Goal: Information Seeking & Learning: Learn about a topic

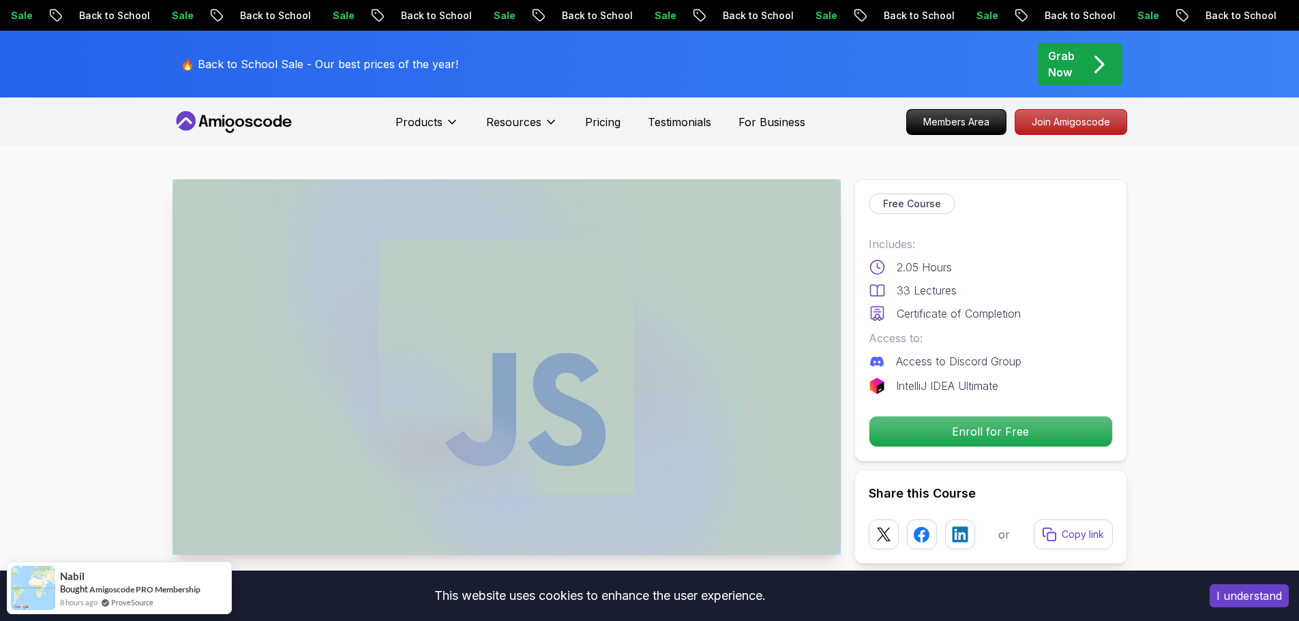
click at [92, 113] on div "Products Resources Pricing Testimonials For Business Members Area Join Amigosco…" at bounding box center [649, 122] width 1299 height 49
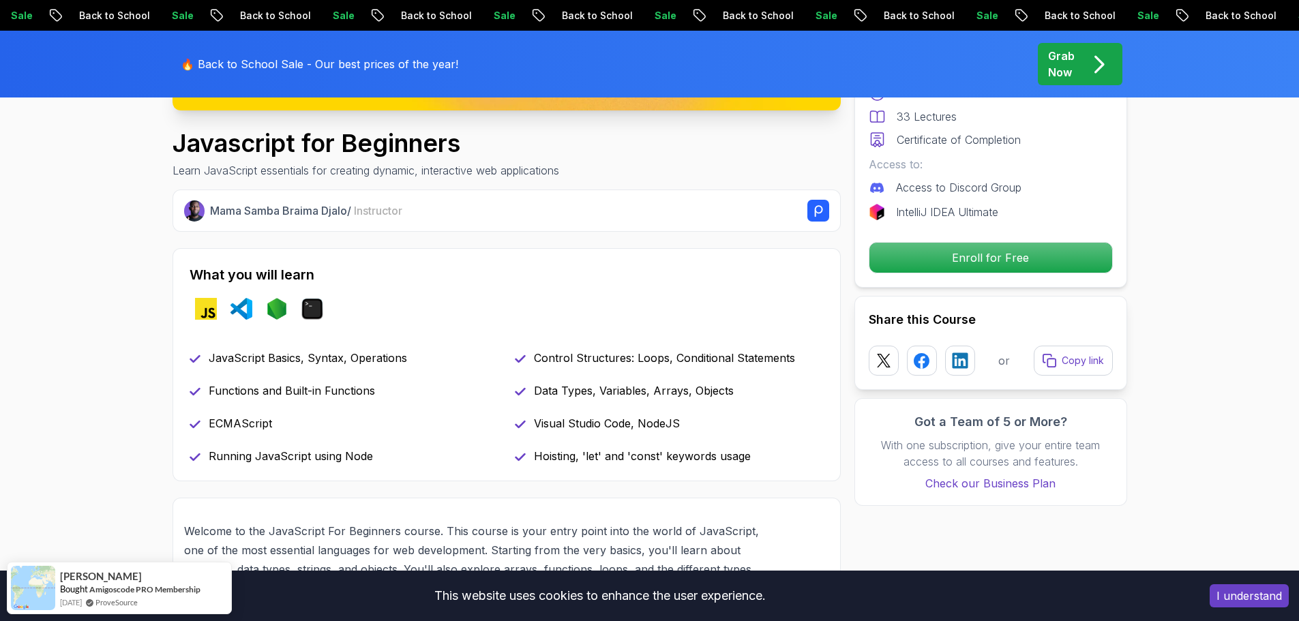
scroll to position [614, 0]
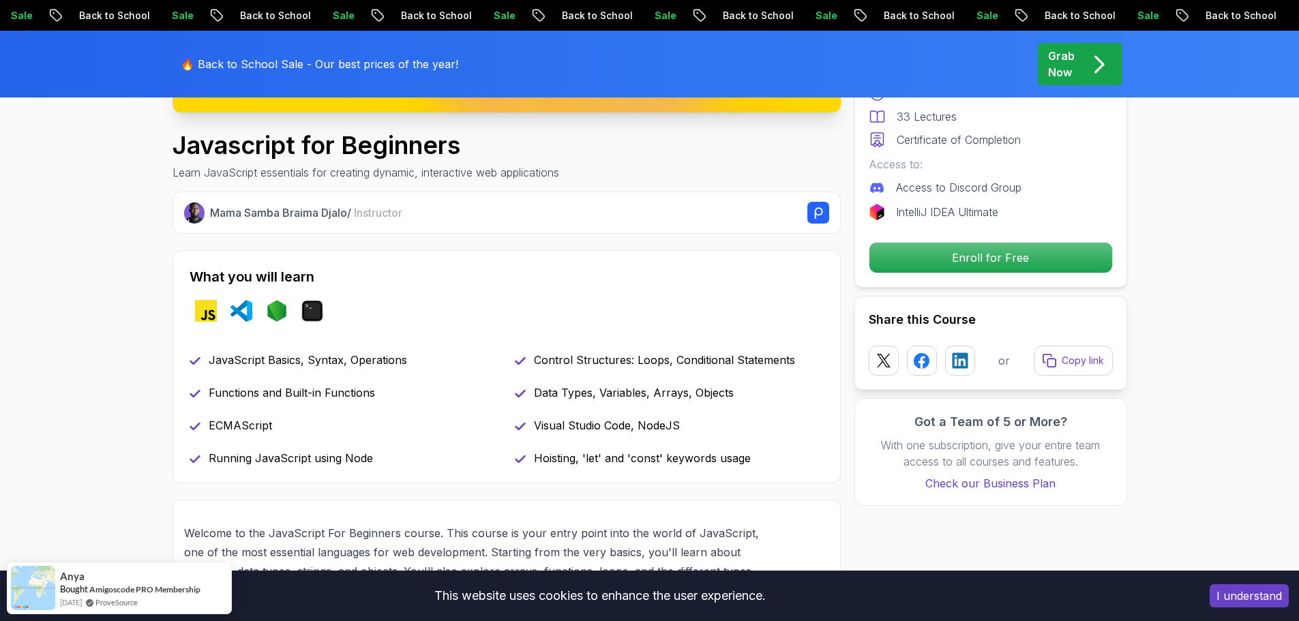
scroll to position [477, 0]
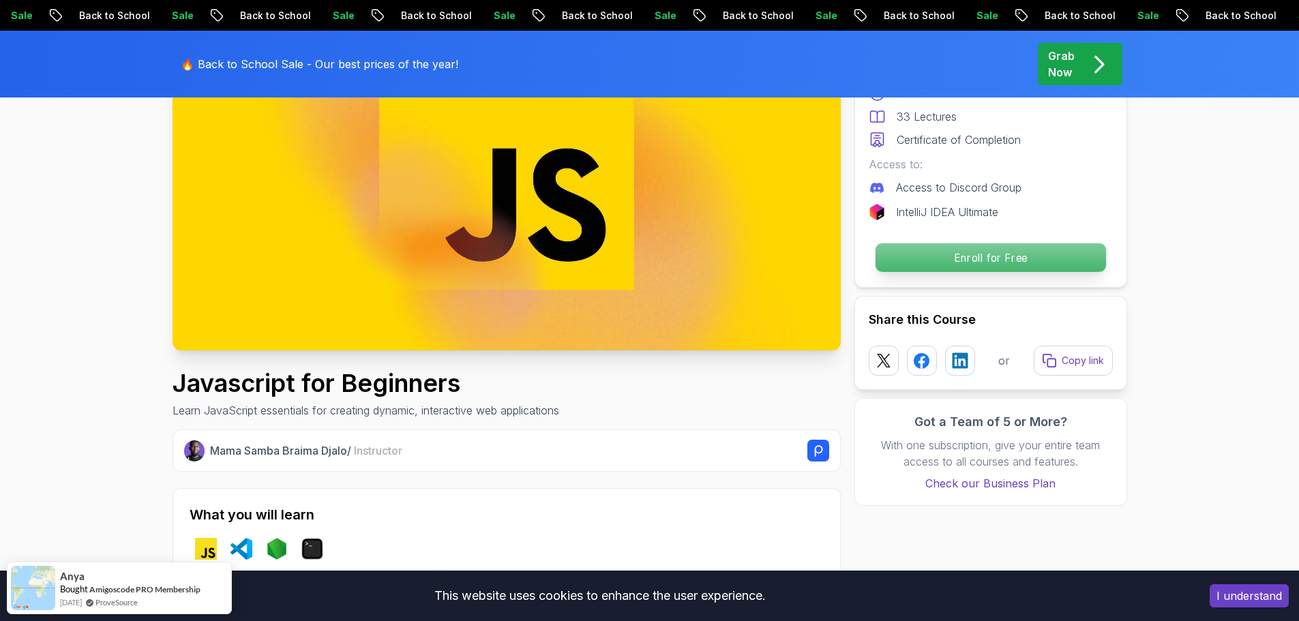
click at [998, 264] on p "Enroll for Free" at bounding box center [990, 258] width 231 height 29
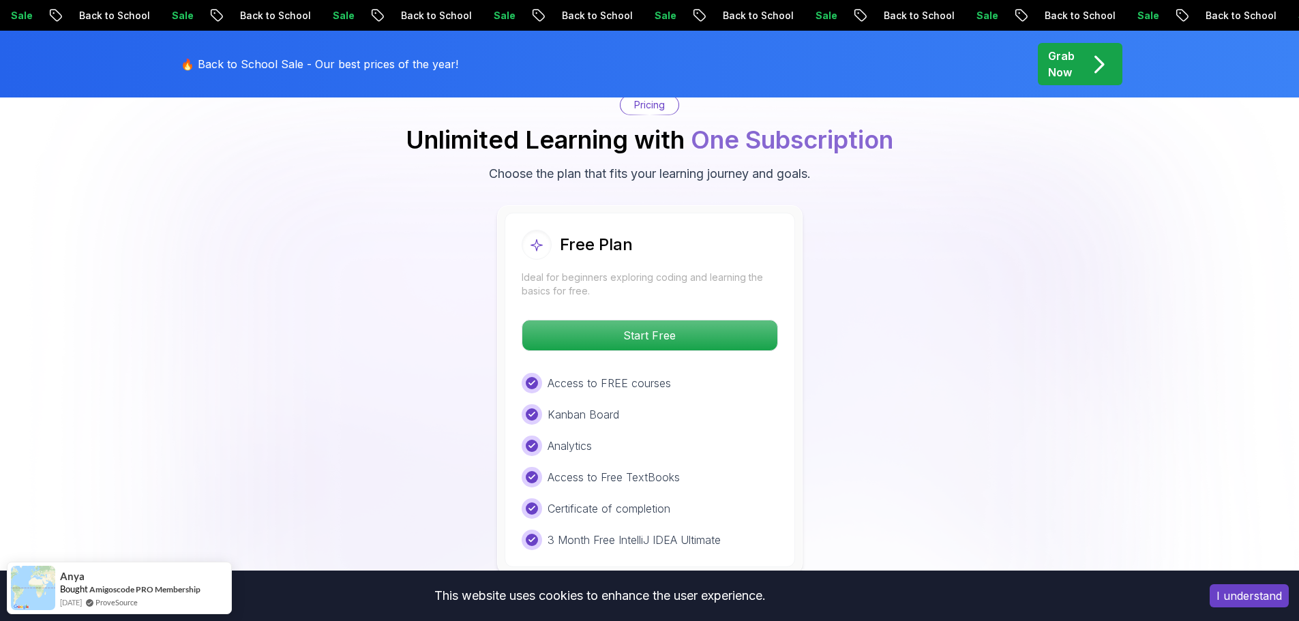
scroll to position [2547, 0]
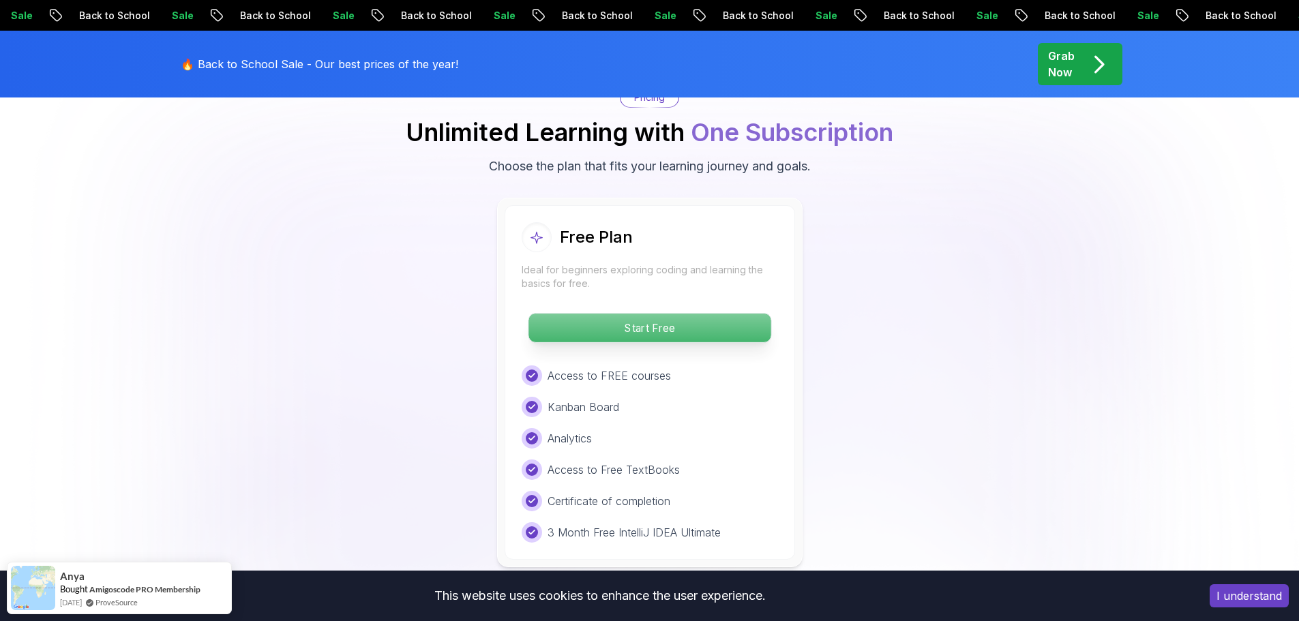
click at [715, 321] on p "Start Free" at bounding box center [650, 328] width 242 height 29
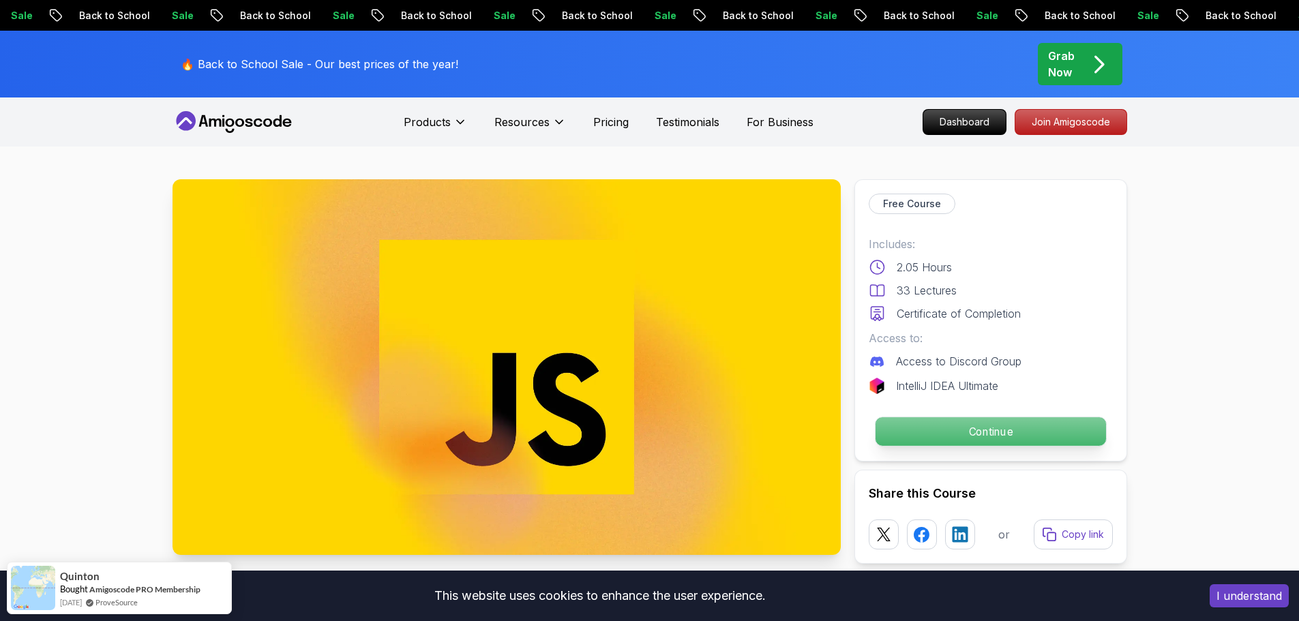
click at [960, 428] on p "Continue" at bounding box center [990, 431] width 231 height 29
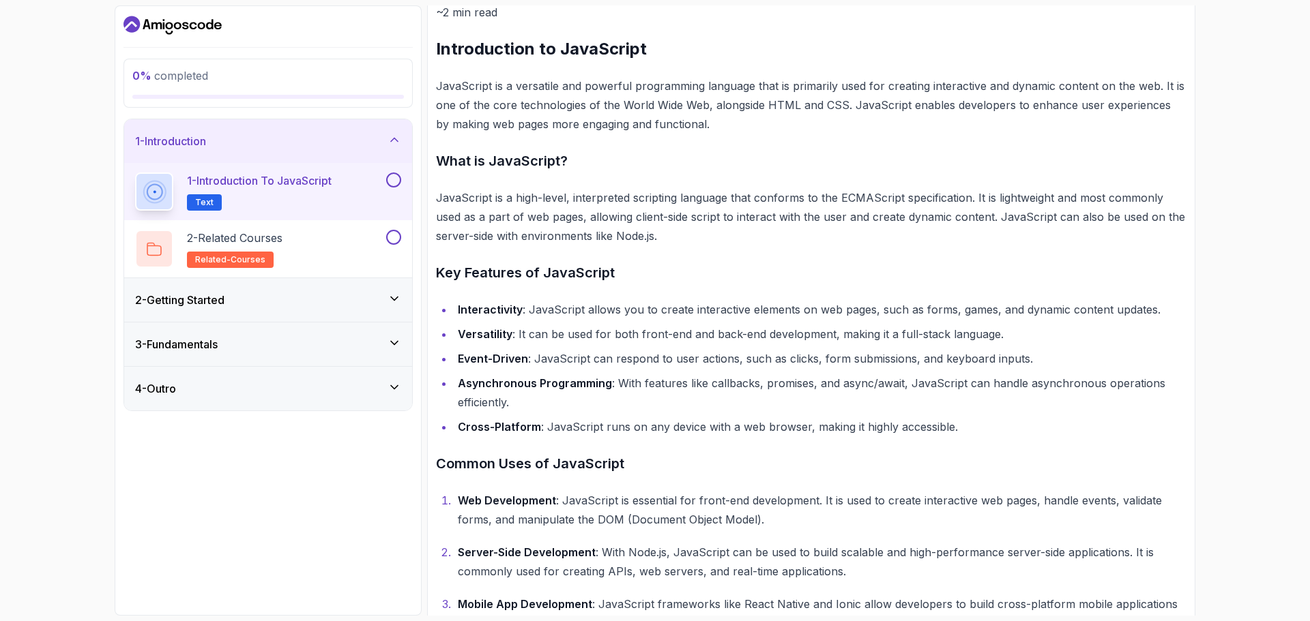
scroll to position [394, 0]
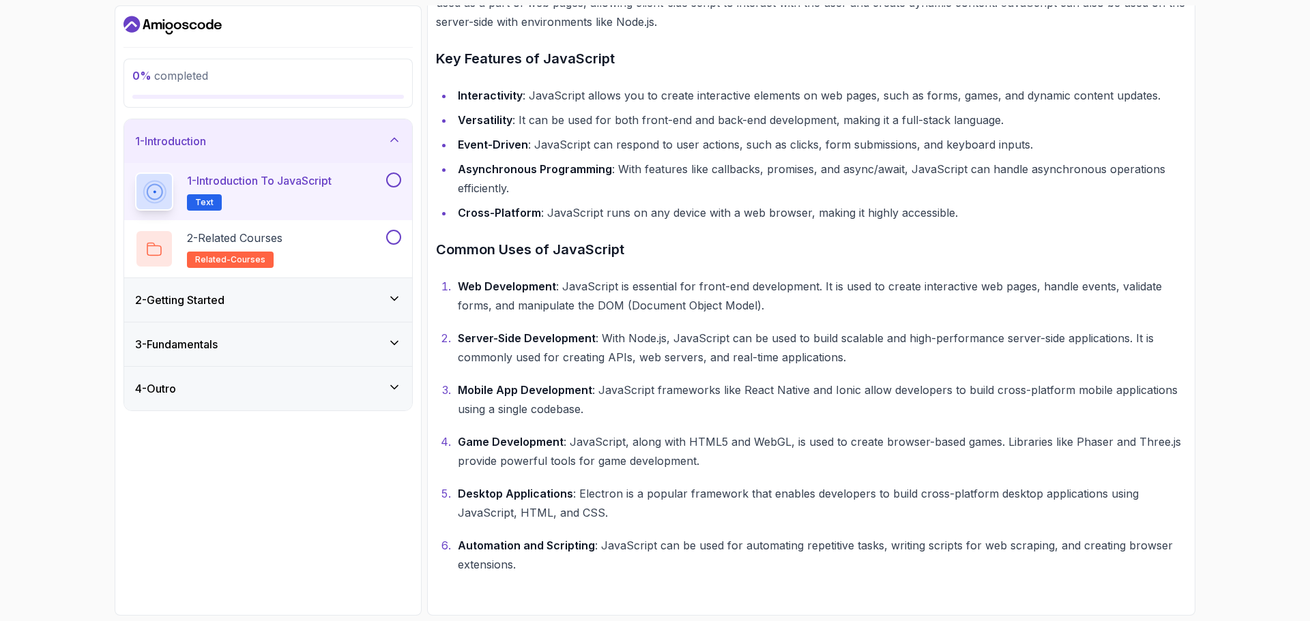
click at [393, 181] on button at bounding box center [393, 180] width 15 height 15
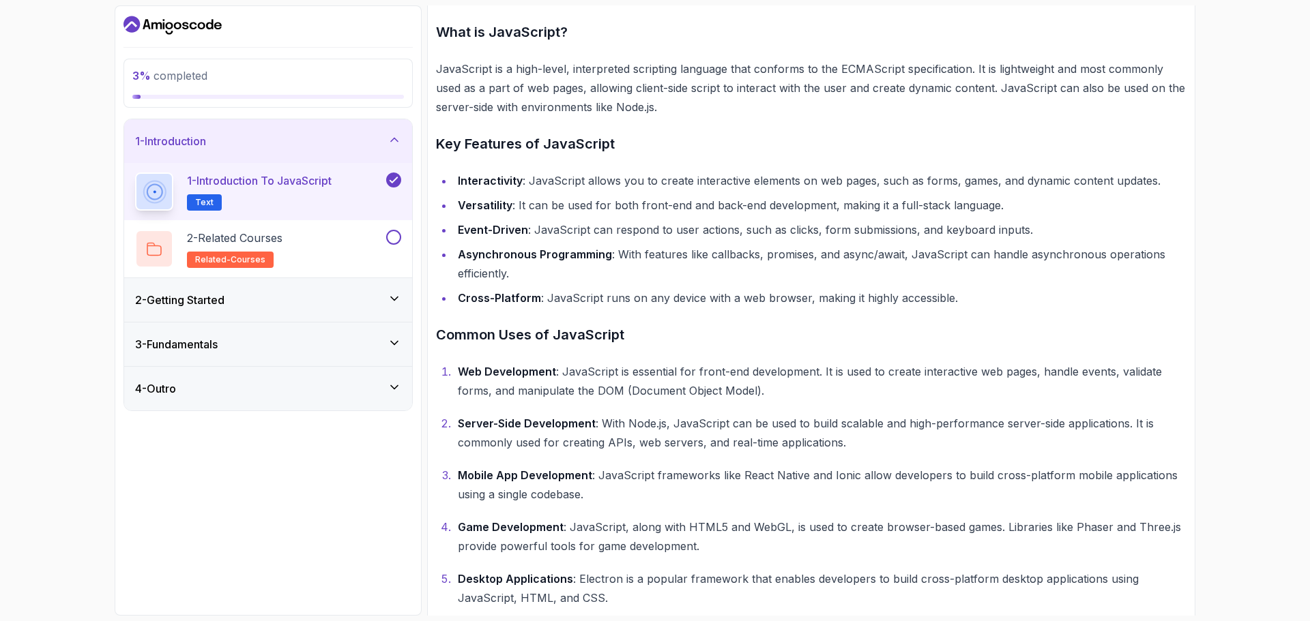
scroll to position [0, 0]
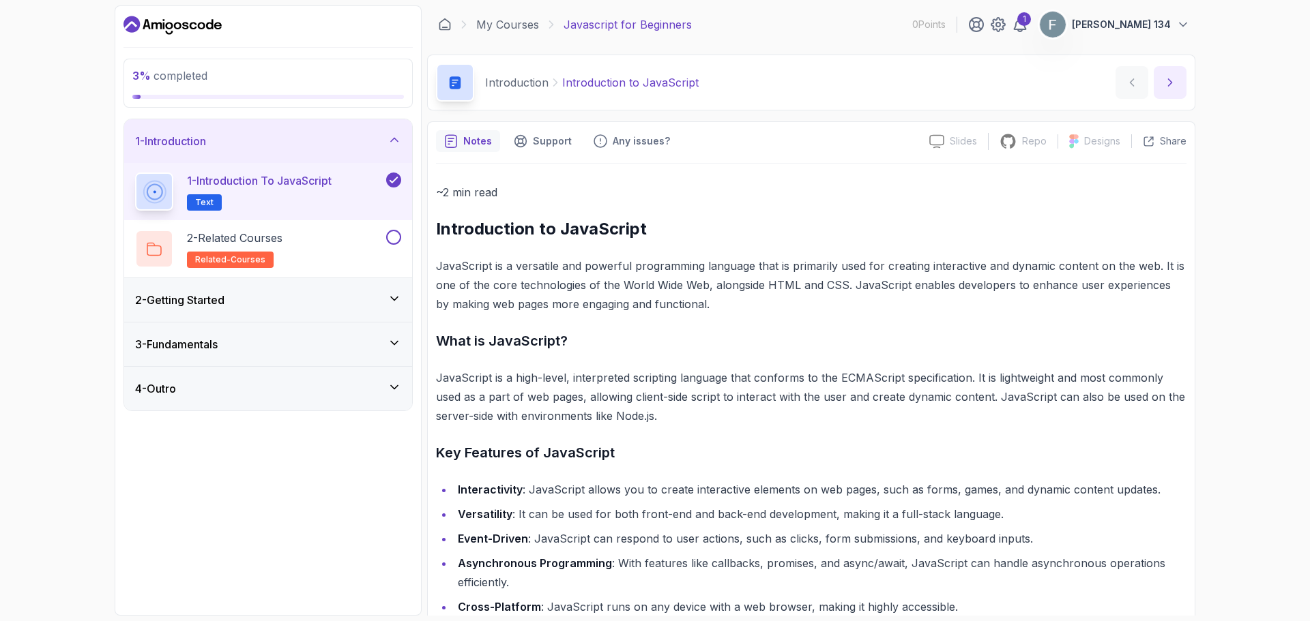
click at [1175, 95] on button "next content" at bounding box center [1169, 82] width 33 height 33
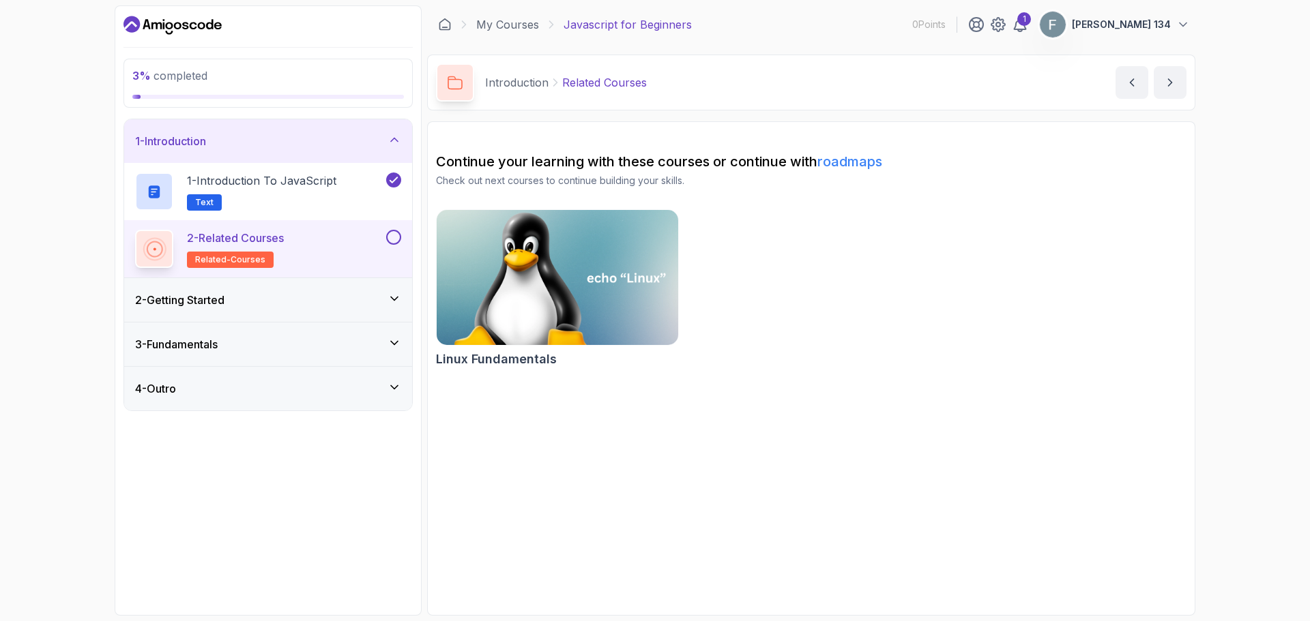
click at [529, 320] on img at bounding box center [557, 278] width 254 height 142
drag, startPoint x: 1188, startPoint y: 83, endPoint x: 1181, endPoint y: 86, distance: 8.0
click at [1185, 84] on div "Introduction Related Courses Related Courses by nelson" at bounding box center [811, 83] width 768 height 56
click at [1175, 87] on icon "next content" at bounding box center [1170, 83] width 14 height 14
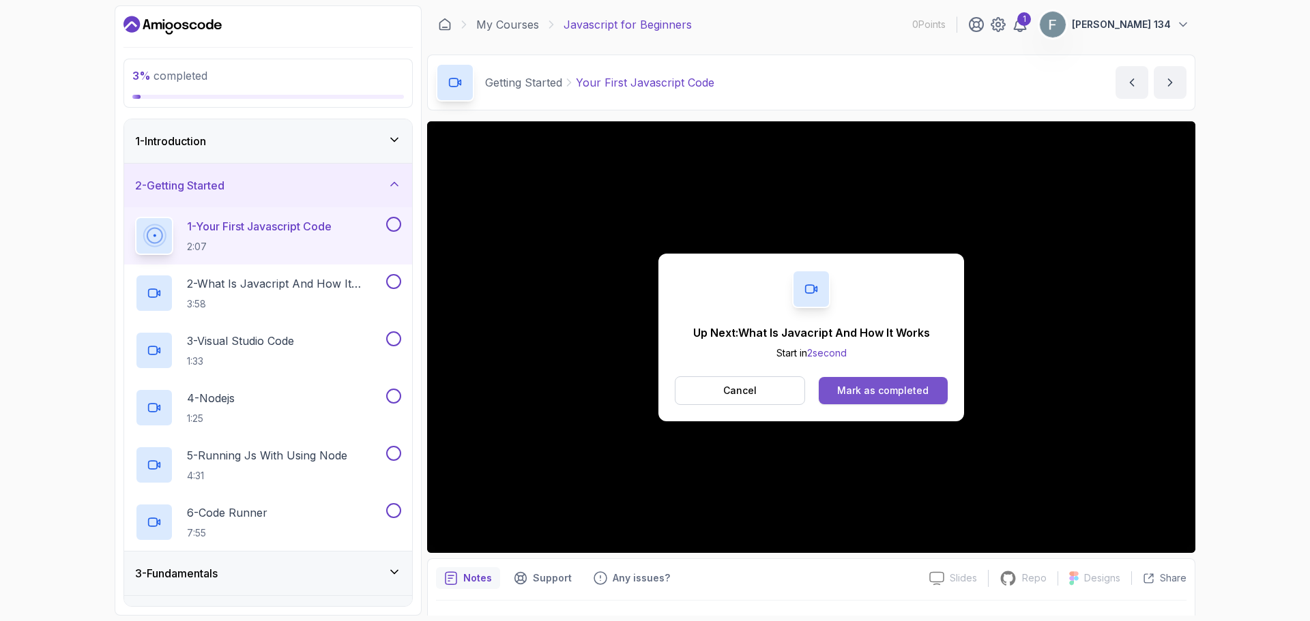
click at [865, 394] on div "Mark as completed" at bounding box center [882, 391] width 91 height 14
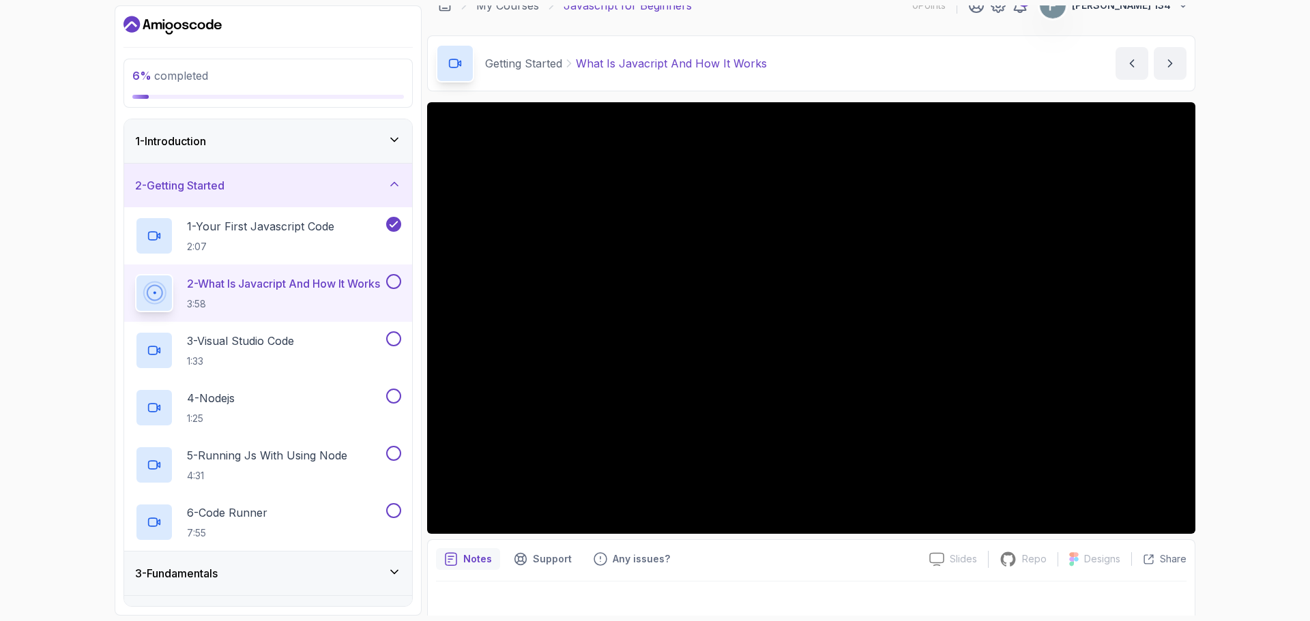
scroll to position [32, 0]
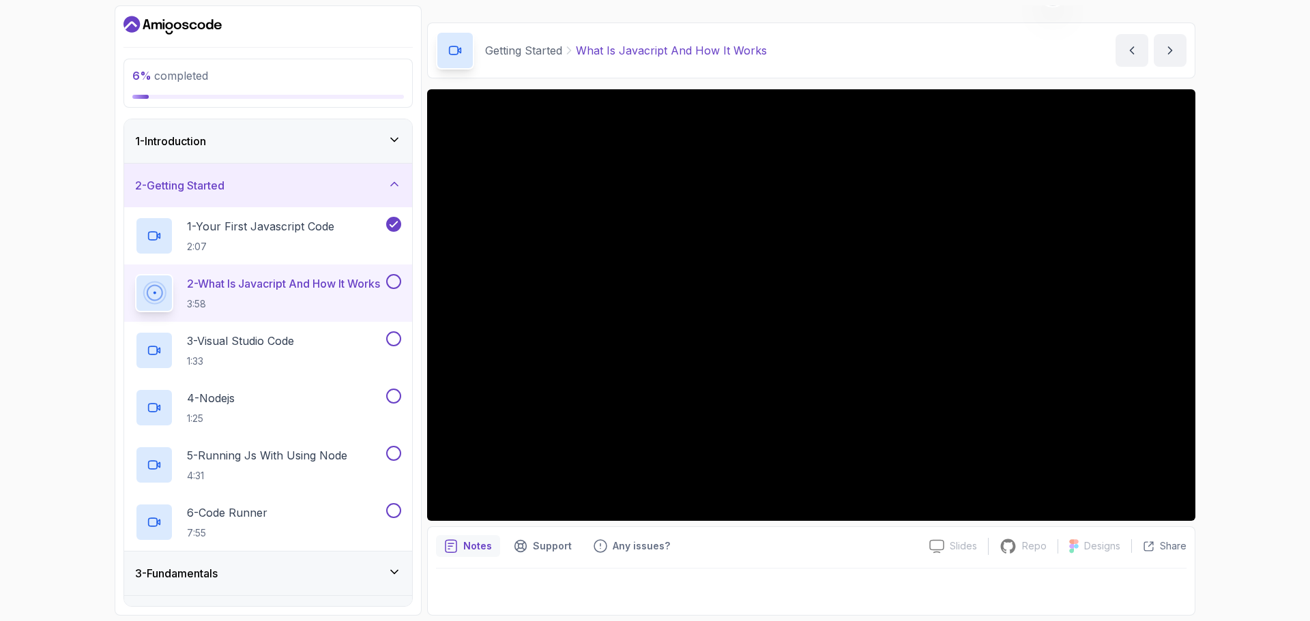
click at [1226, 413] on div "6 % completed 1 - Introduction 2 - Getting Started 1 - Your First Javascript Co…" at bounding box center [655, 310] width 1310 height 621
click at [271, 344] on p "3 - Visual Studio Code" at bounding box center [240, 341] width 107 height 16
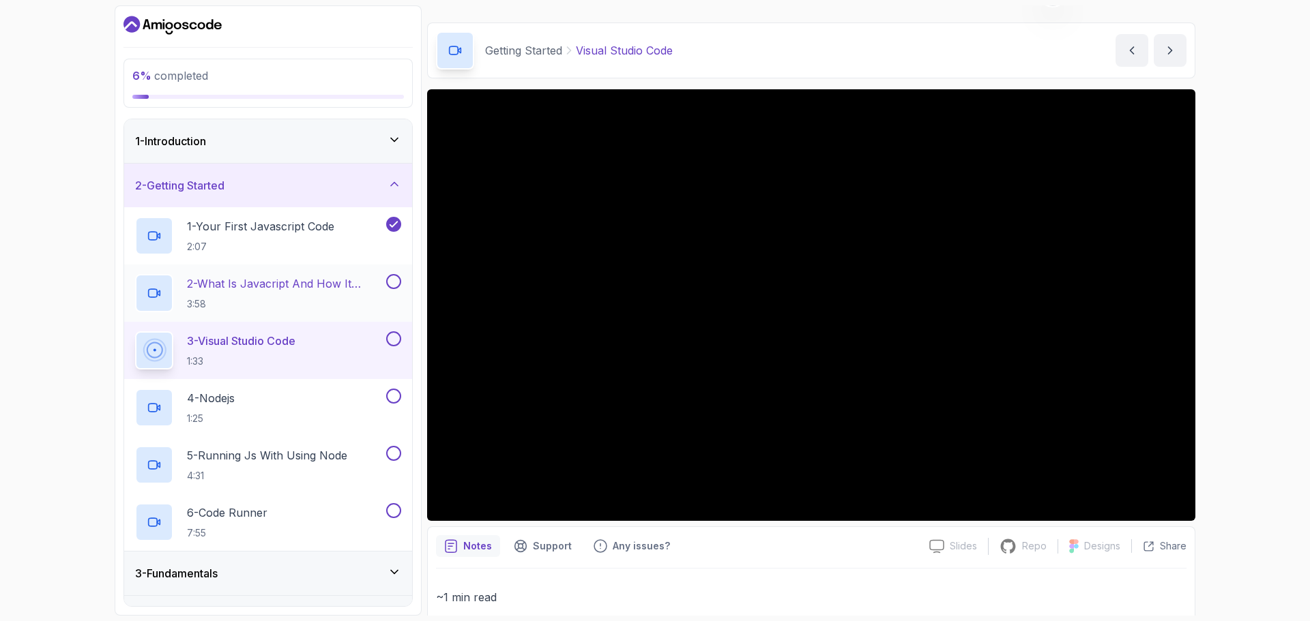
click at [289, 294] on h2 "2 - What Is Javacript And How It Works 3:58" at bounding box center [285, 293] width 196 height 35
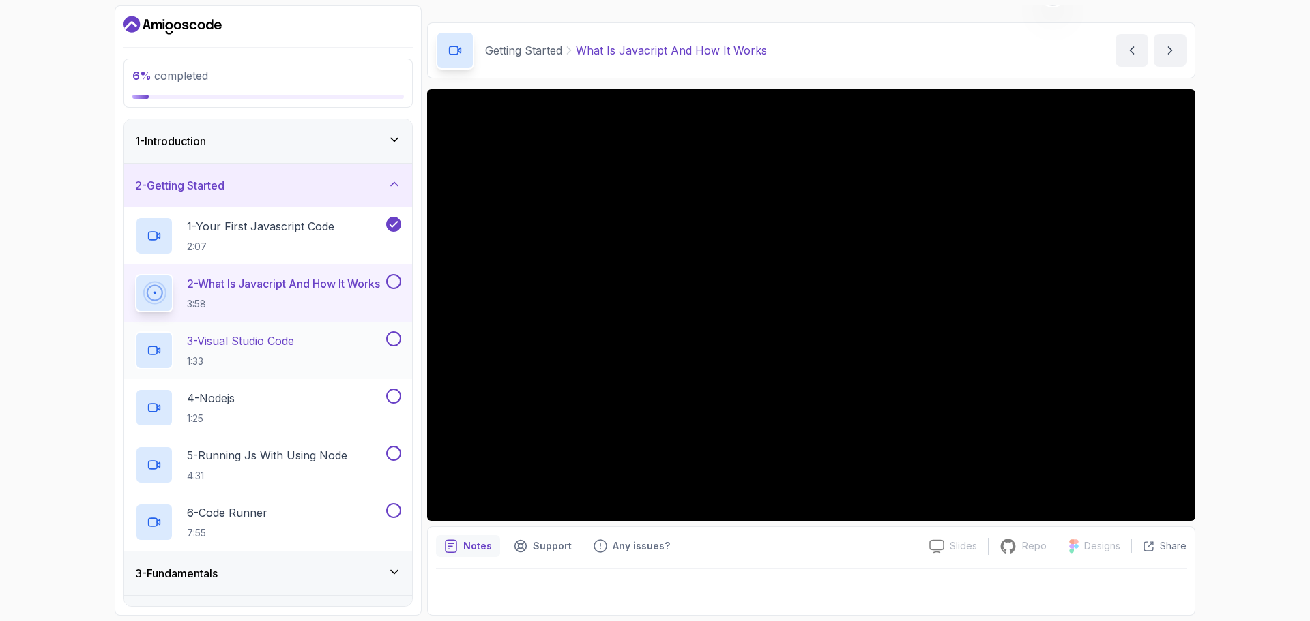
click at [378, 342] on div "3 - Visual Studio Code 1:33" at bounding box center [259, 350] width 248 height 38
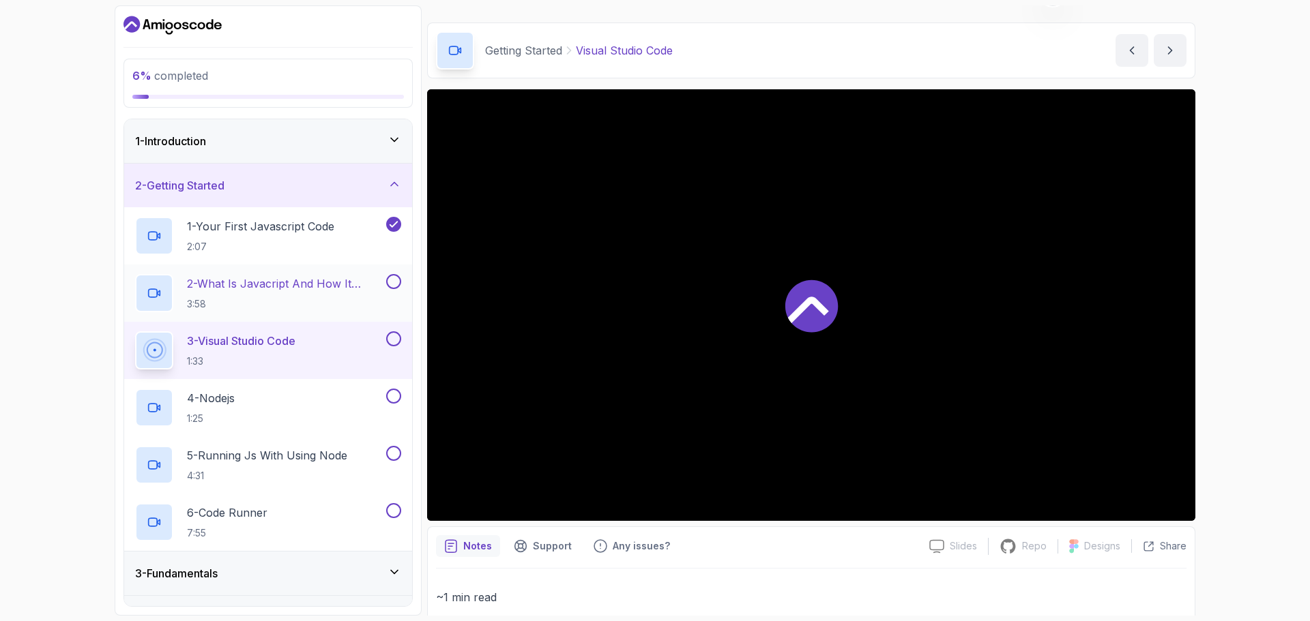
click at [396, 278] on button at bounding box center [393, 281] width 15 height 15
click at [395, 337] on button at bounding box center [393, 338] width 15 height 15
click at [346, 410] on div "4 - Nodejs 1:25" at bounding box center [259, 408] width 248 height 38
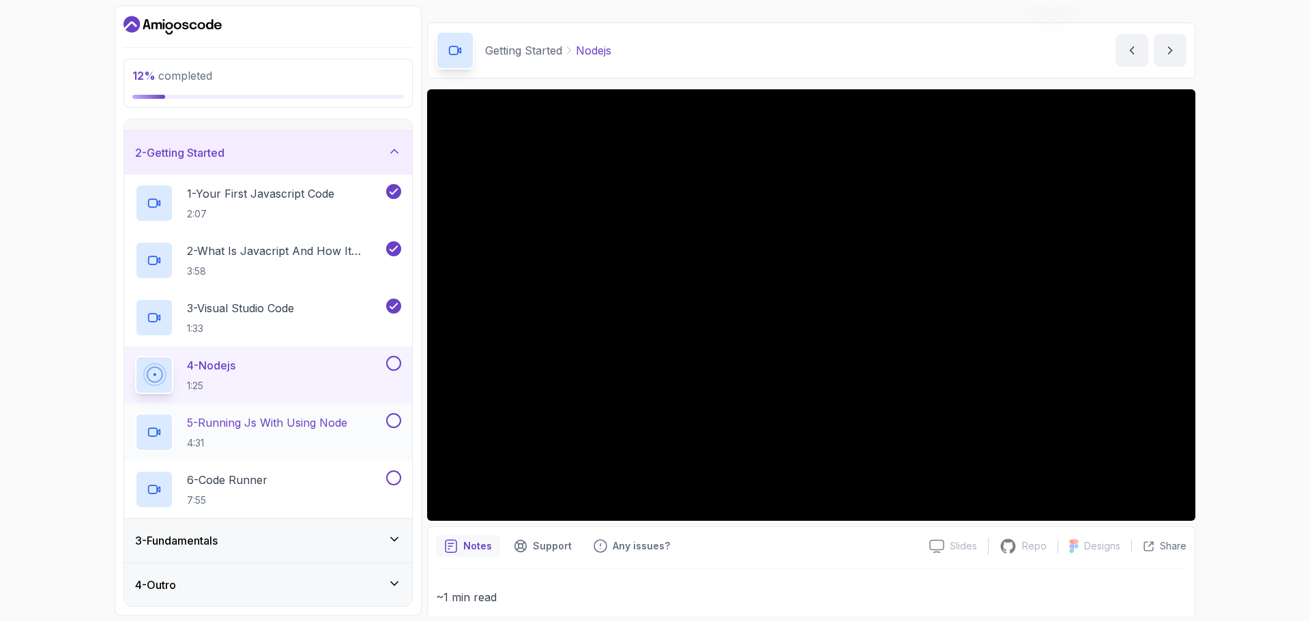
scroll to position [33, 0]
click at [396, 539] on icon at bounding box center [394, 538] width 7 height 3
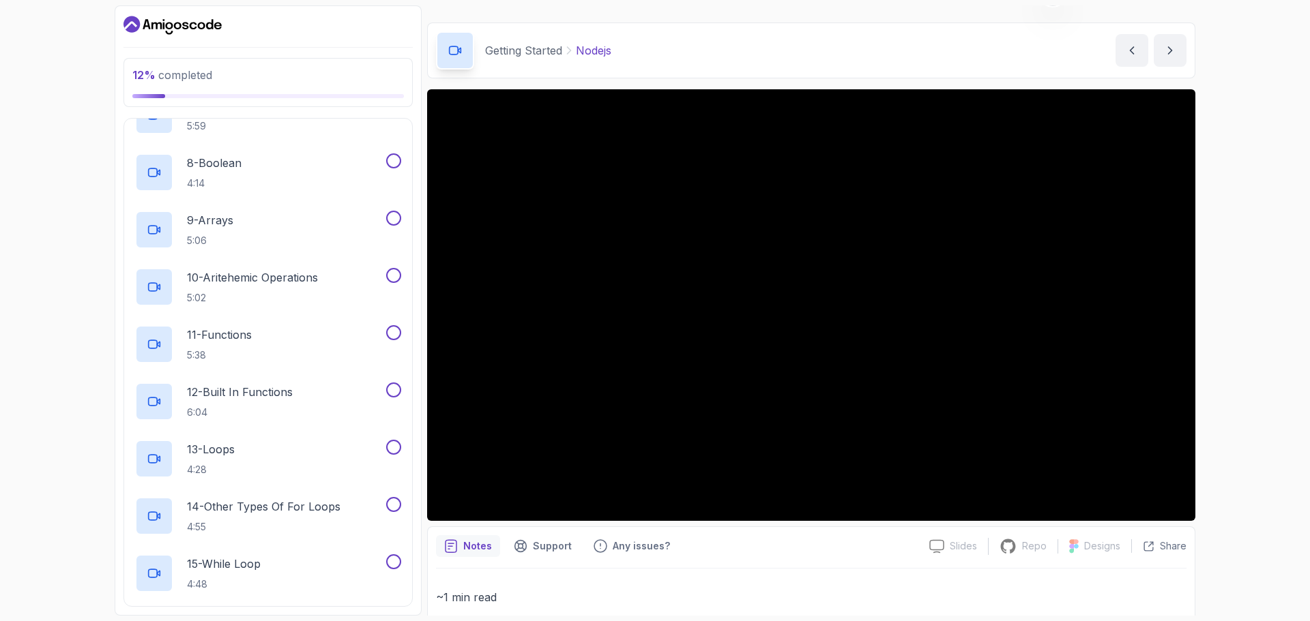
scroll to position [546, 0]
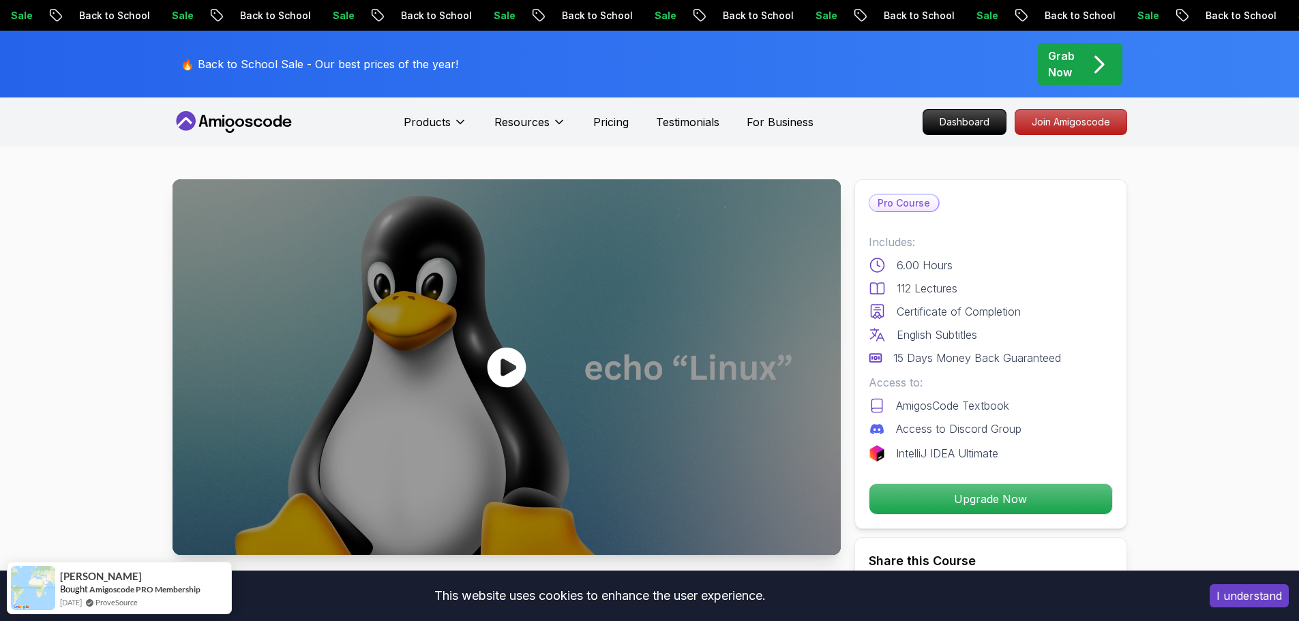
click at [513, 369] on icon at bounding box center [506, 367] width 41 height 41
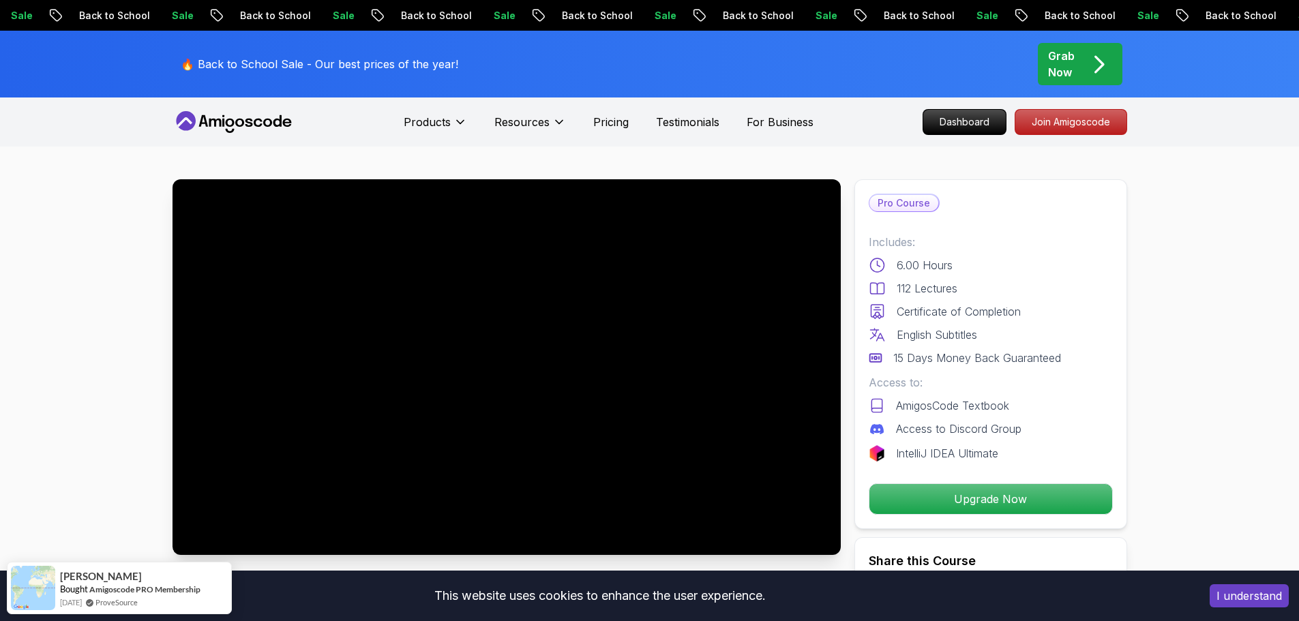
click at [1241, 595] on button "I understand" at bounding box center [1249, 596] width 79 height 23
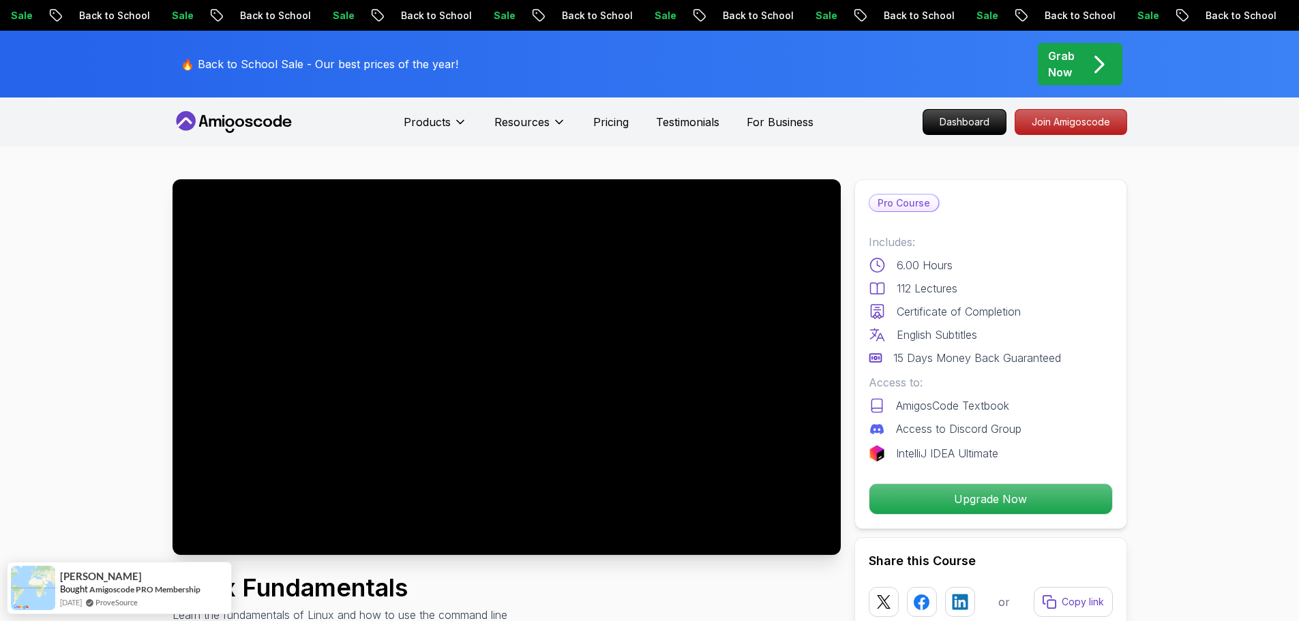
click at [364, 489] on div at bounding box center [507, 367] width 668 height 376
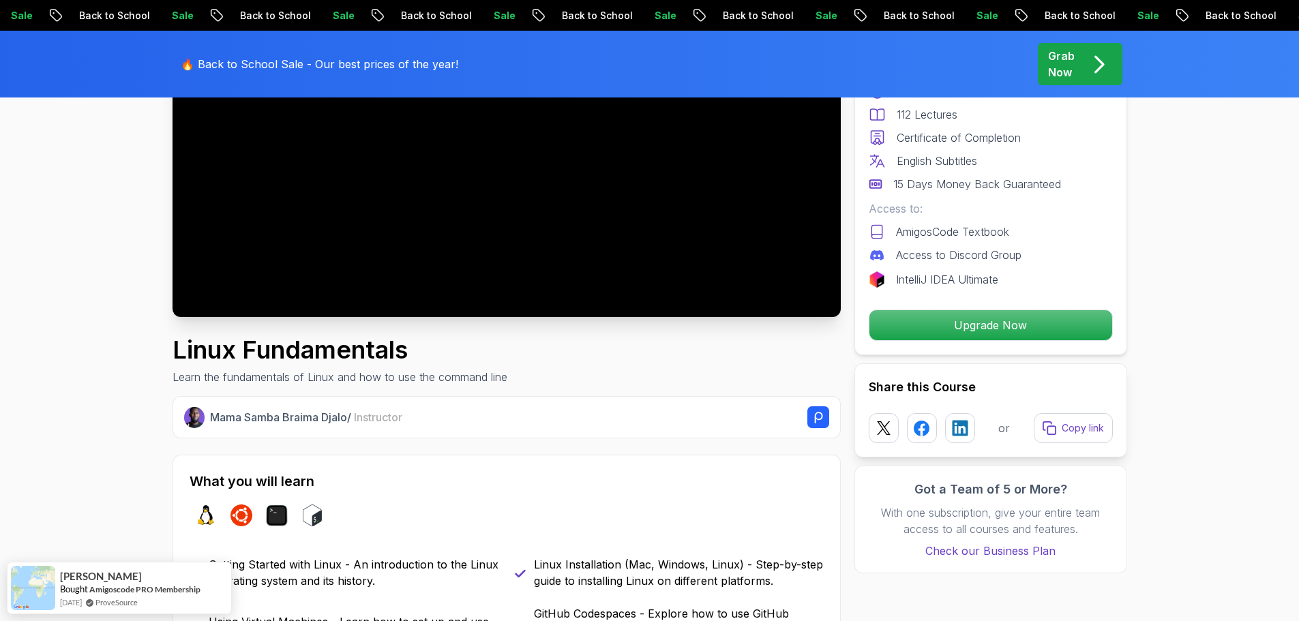
scroll to position [136, 0]
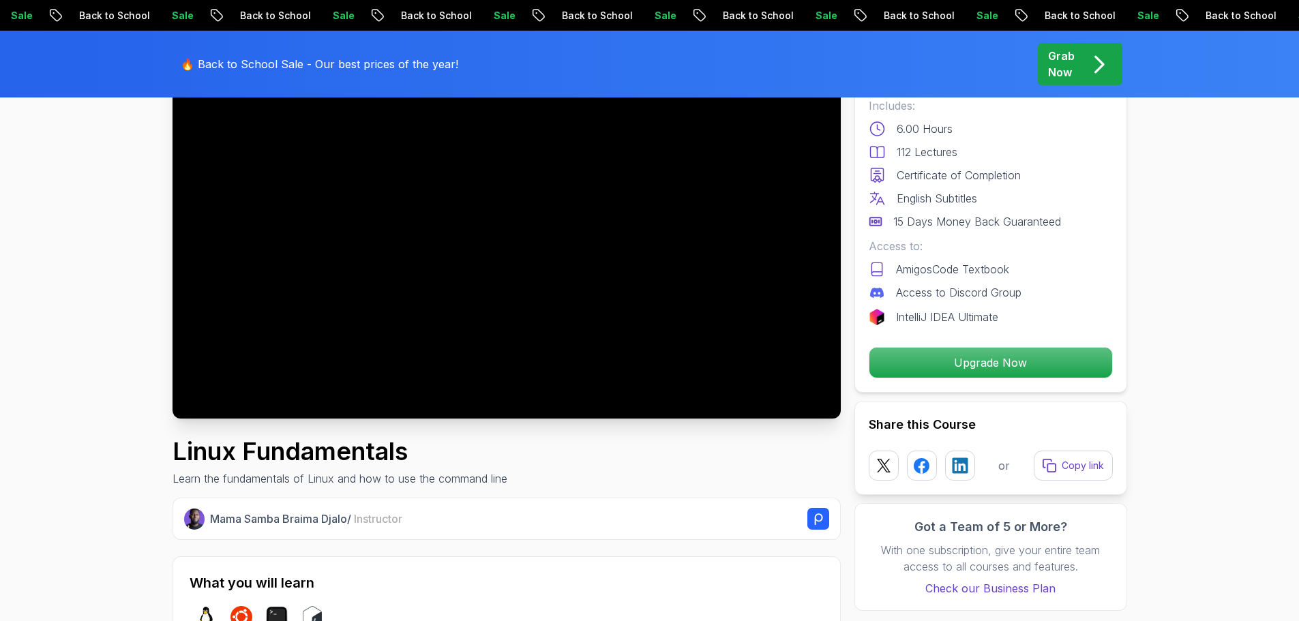
click at [511, 278] on div at bounding box center [507, 231] width 668 height 376
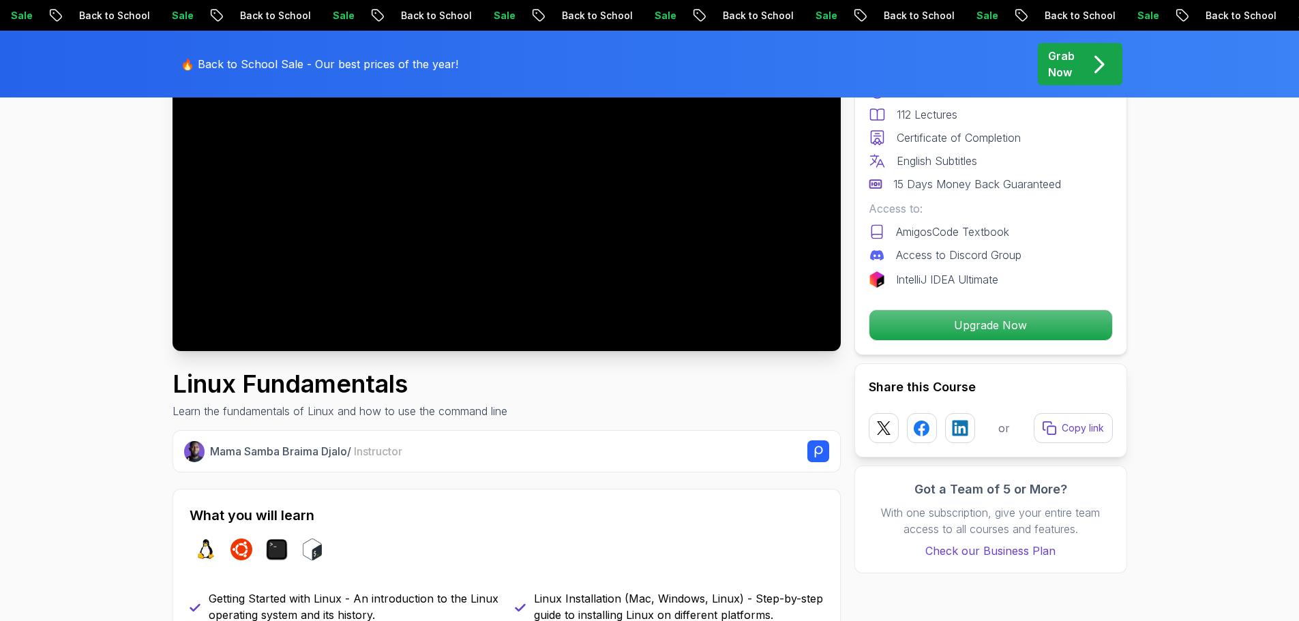
scroll to position [205, 0]
click at [1060, 61] on p "Grab Now" at bounding box center [1061, 64] width 27 height 33
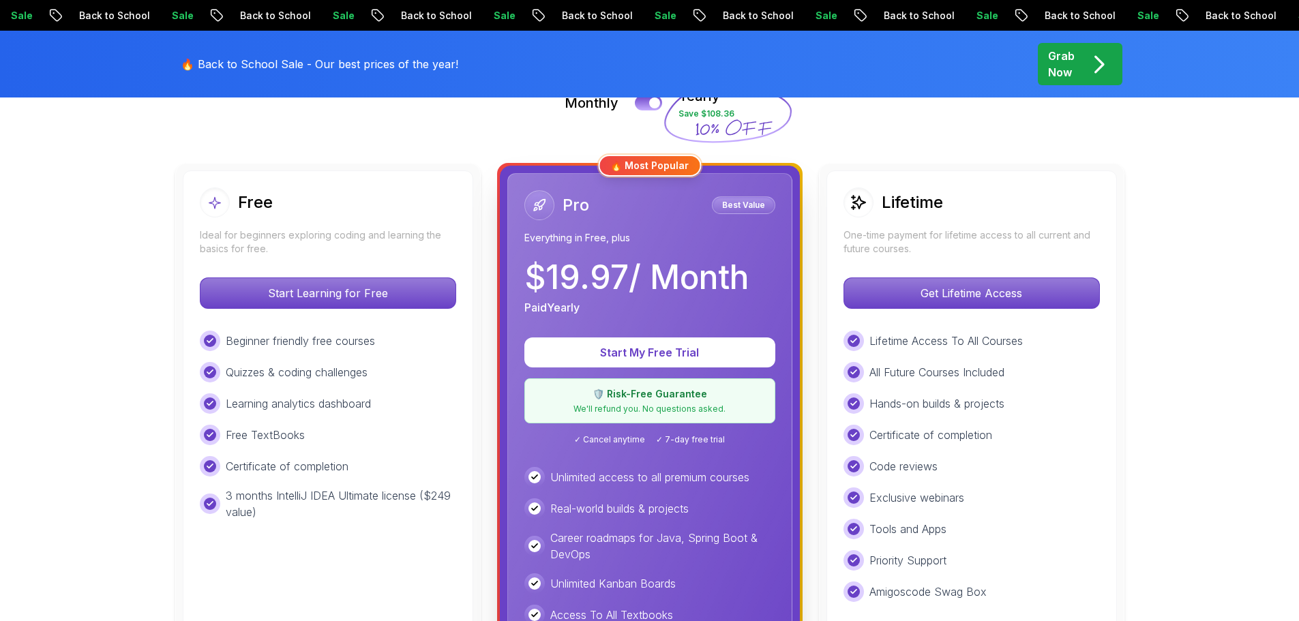
scroll to position [341, 0]
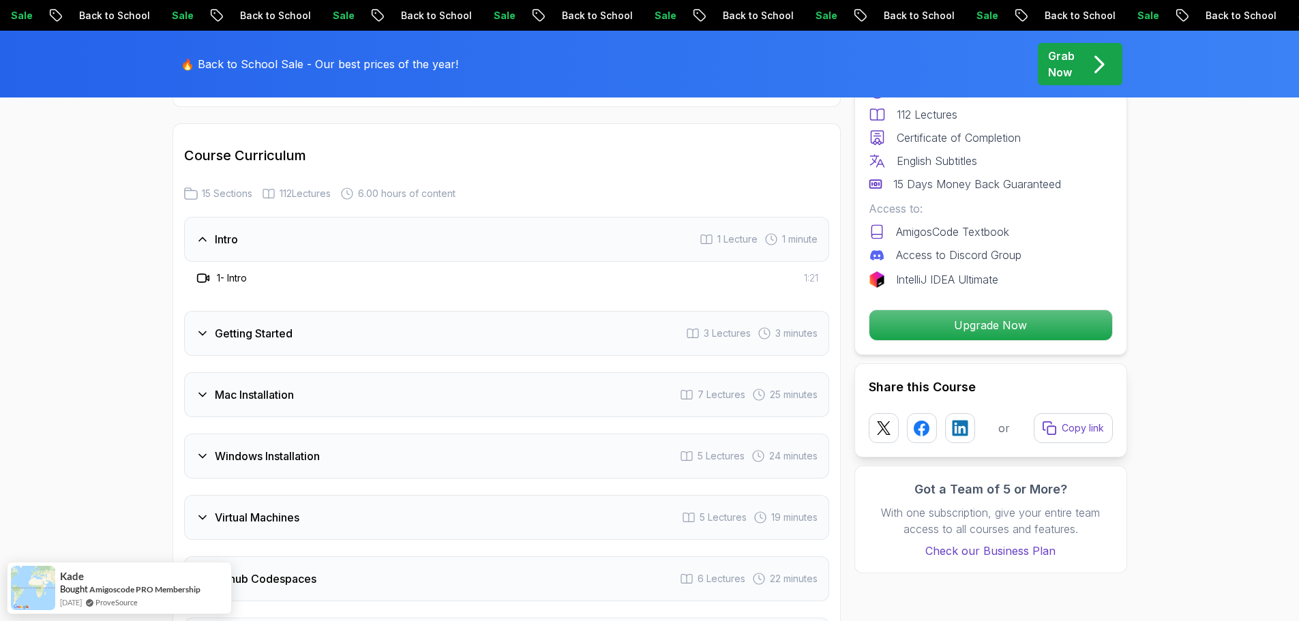
scroll to position [1774, 0]
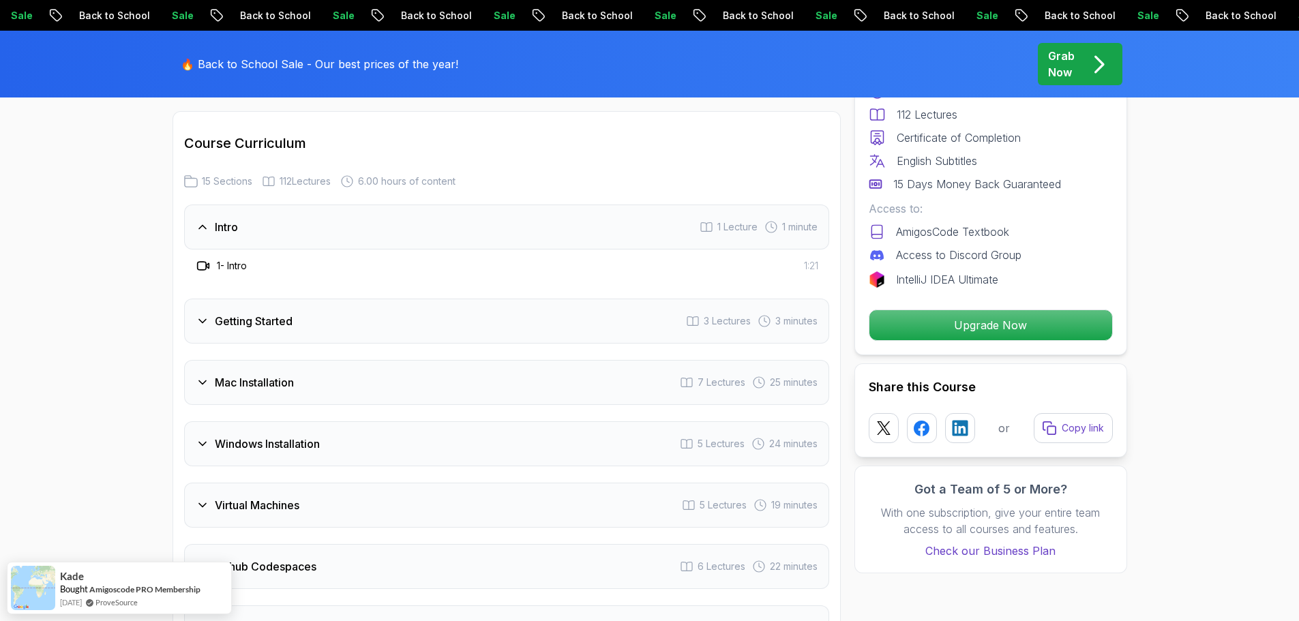
click at [331, 224] on div "Intro 1 Lecture 1 minute" at bounding box center [506, 227] width 645 height 45
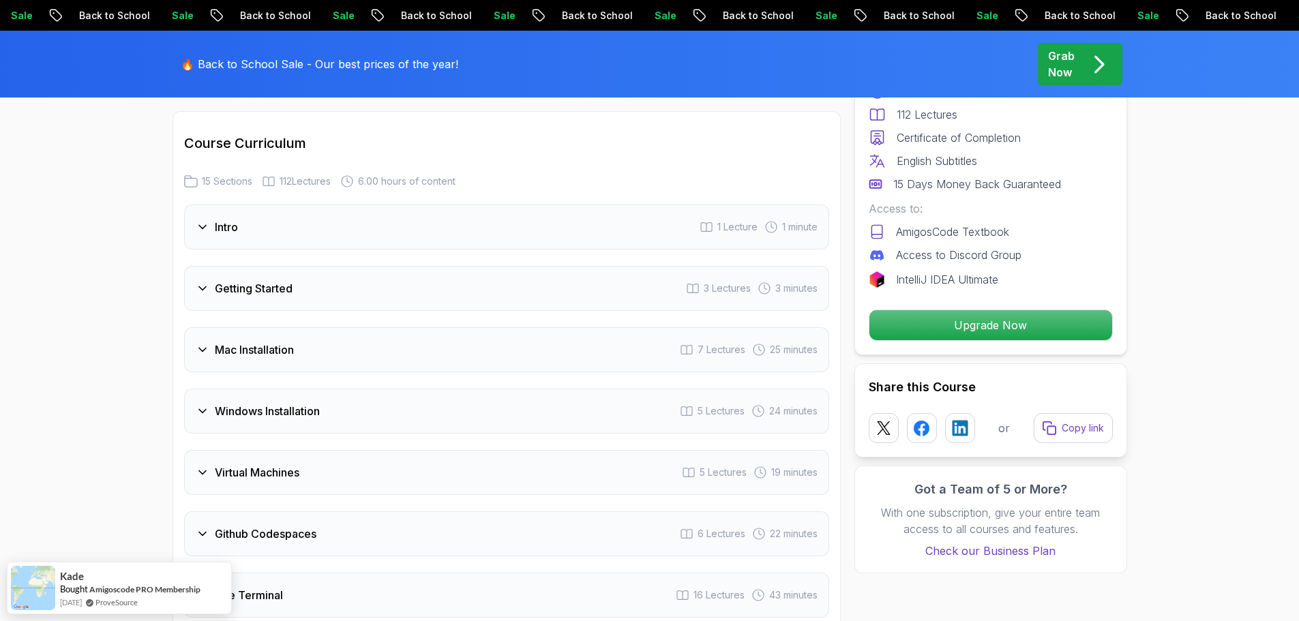
click at [331, 225] on div "Intro 1 Lecture 1 minute" at bounding box center [506, 227] width 645 height 45
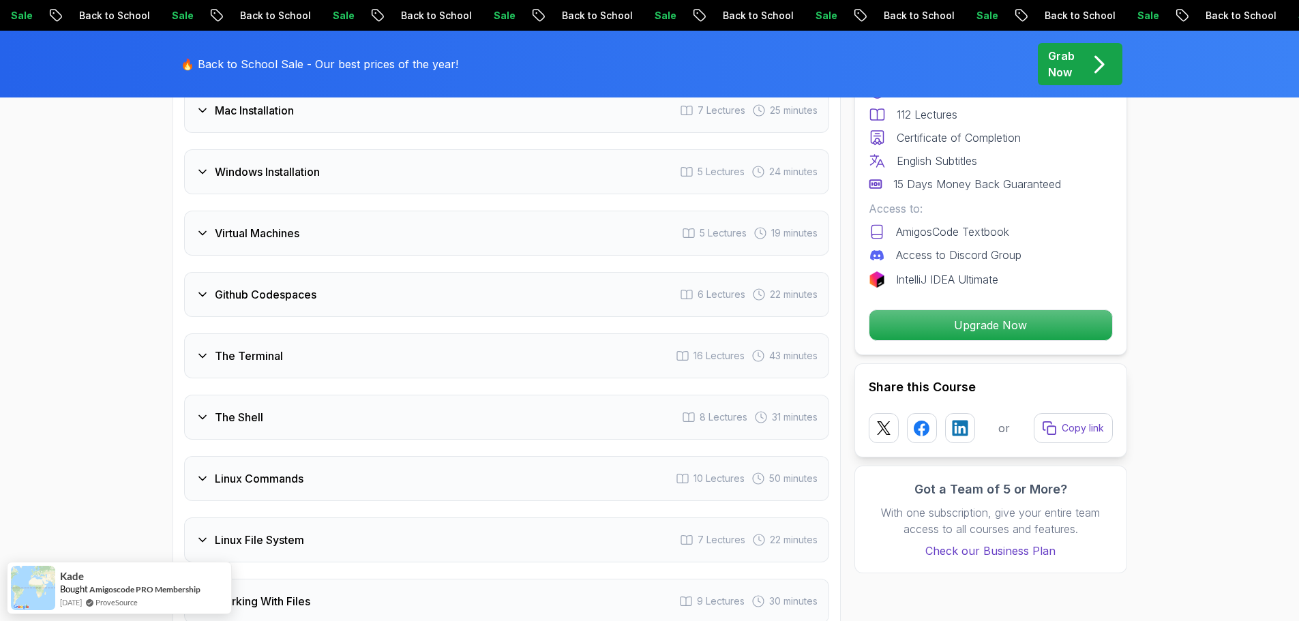
scroll to position [2047, 0]
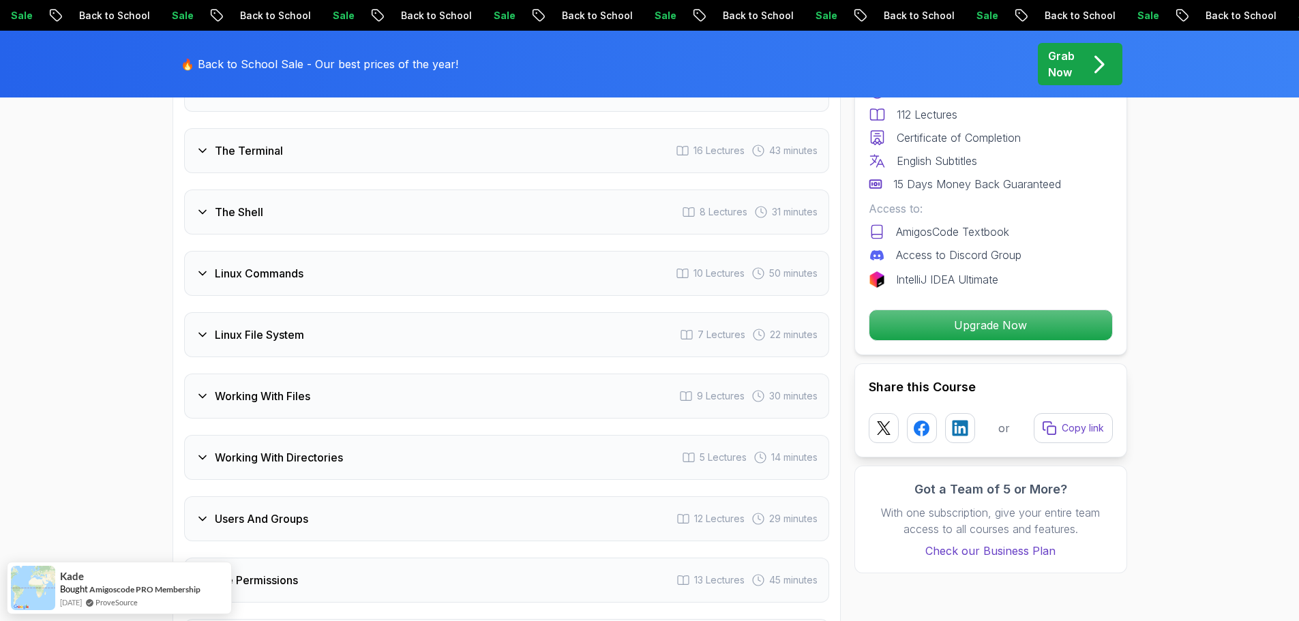
click at [241, 273] on h3 "Linux Commands" at bounding box center [259, 273] width 89 height 16
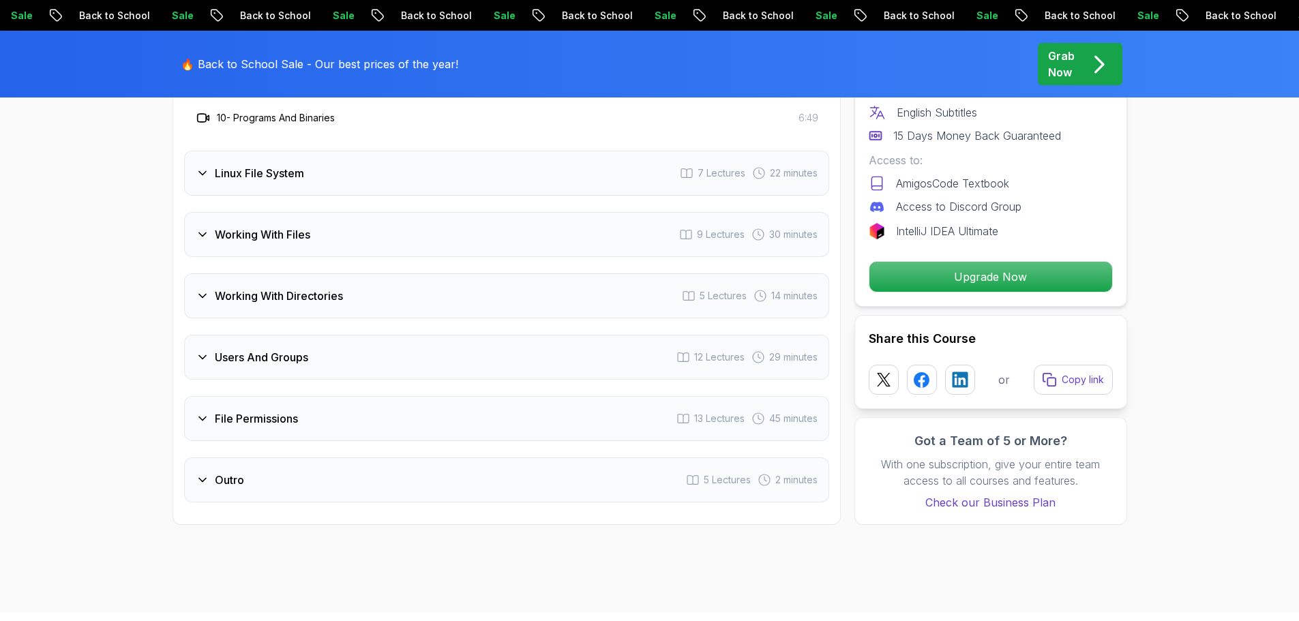
scroll to position [2833, 0]
